Goal: Use online tool/utility: Utilize a website feature to perform a specific function

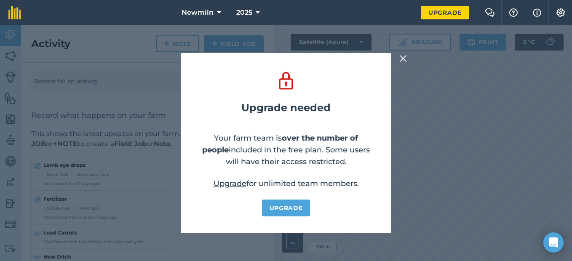
click at [430, 77] on div "Upgrade needed Your farm team is over the number of people included in the free…" at bounding box center [286, 143] width 572 height 236
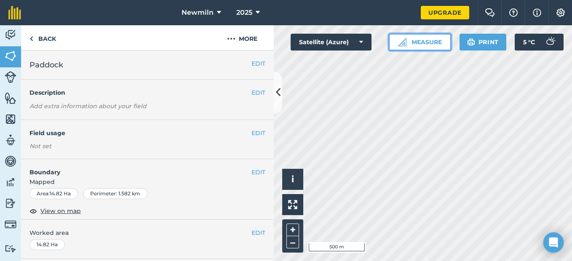
click at [420, 41] on button "Measure" at bounding box center [419, 42] width 62 height 17
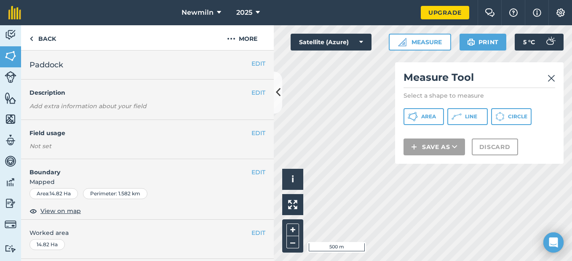
click at [553, 79] on img at bounding box center [551, 78] width 8 height 10
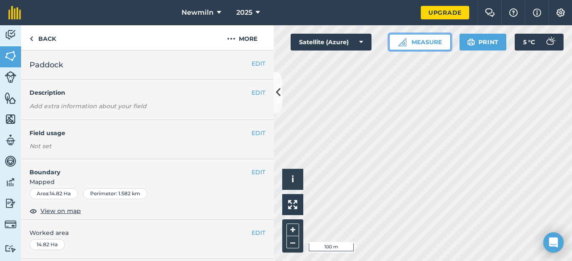
click at [409, 43] on button "Measure" at bounding box center [419, 42] width 62 height 17
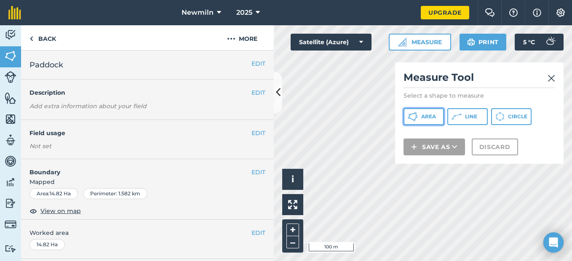
click at [423, 118] on span "Area" at bounding box center [428, 116] width 15 height 7
click at [463, 115] on button "Line" at bounding box center [467, 116] width 40 height 17
click at [407, 261] on html "Newmiln 2025 Upgrade Farm Chat Help Info Settings Map printing is not available…" at bounding box center [286, 130] width 572 height 261
click at [549, 78] on img at bounding box center [551, 78] width 8 height 10
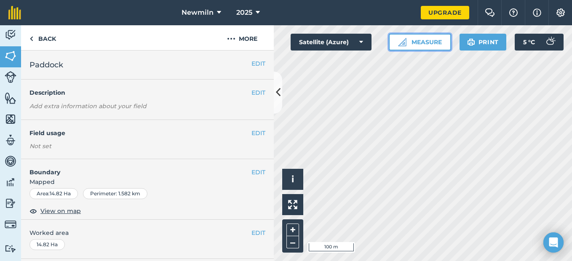
click at [417, 40] on button "Measure" at bounding box center [419, 42] width 62 height 17
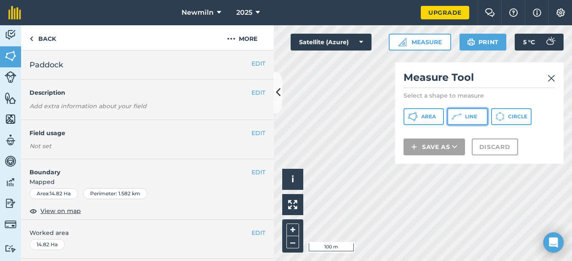
click at [472, 119] on span "Line" at bounding box center [471, 116] width 12 height 7
click at [553, 77] on img at bounding box center [551, 78] width 8 height 10
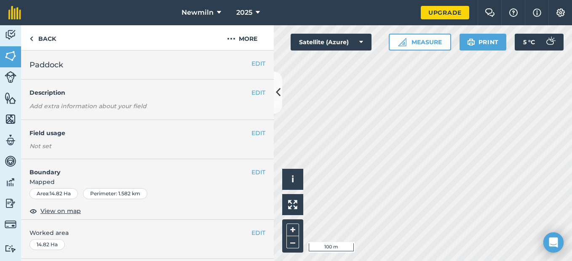
click at [399, 24] on div "Newmiln 2025 Upgrade Farm Chat Help Info Settings Map printing is not available…" at bounding box center [286, 130] width 572 height 261
click at [429, 40] on button "Measure" at bounding box center [419, 42] width 62 height 17
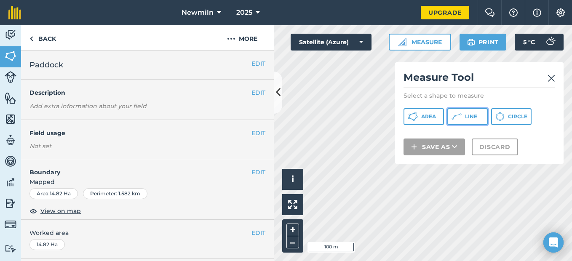
click at [474, 115] on span "Line" at bounding box center [471, 116] width 12 height 7
